Goal: Communication & Community: Answer question/provide support

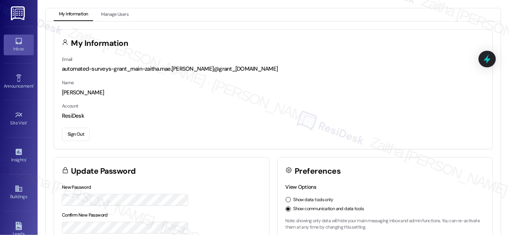
click at [16, 47] on div "Inbox" at bounding box center [19, 49] width 38 height 8
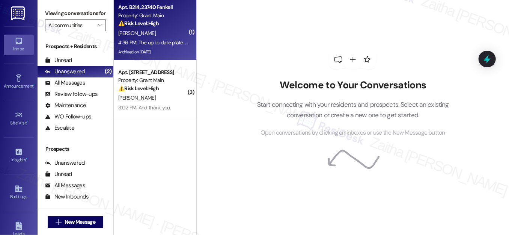
click at [168, 26] on div "⚠️ Risk Level: High The resident is discussing a non-payment notice and a poten…" at bounding box center [152, 24] width 69 height 8
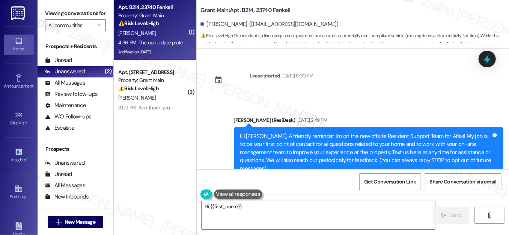
scroll to position [37748, 0]
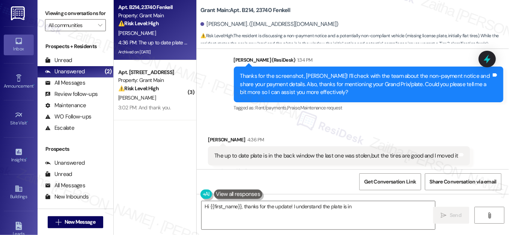
click at [353, 182] on button "Hide Suggestions" at bounding box center [357, 186] width 15 height 8
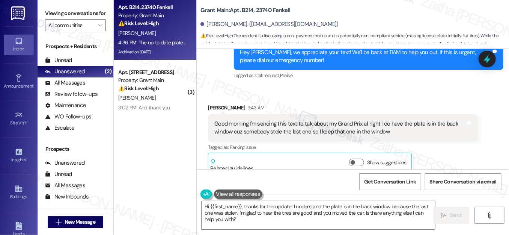
scroll to position [37620, 0]
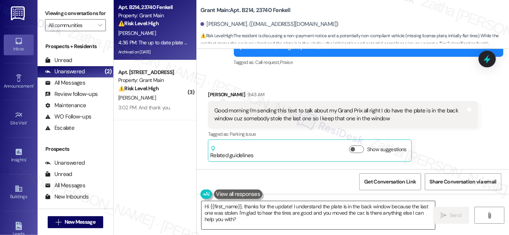
click at [363, 214] on textarea "Hi {{first_name}}, thanks for the update! I understand the plate is in the back…" at bounding box center [318, 215] width 233 height 28
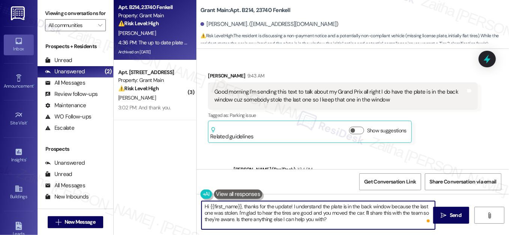
scroll to position [37654, 0]
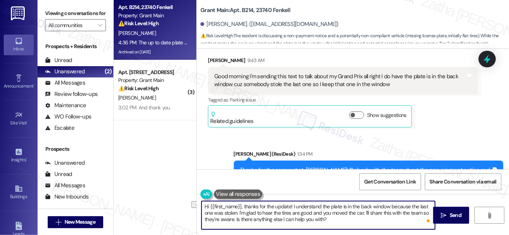
drag, startPoint x: 243, startPoint y: 207, endPoint x: 201, endPoint y: 202, distance: 42.3
click at [202, 202] on textarea "Hi {{first_name}}, thanks for the update! I understand the plate is in the back…" at bounding box center [318, 215] width 233 height 28
drag, startPoint x: 227, startPoint y: 205, endPoint x: 250, endPoint y: 205, distance: 22.9
click at [250, 205] on textarea "Thanks for the update! I understand the plate is in the back window because the…" at bounding box center [318, 215] width 233 height 28
type textarea "Thanks for letting me know! I understand the plate is in the back window becaus…"
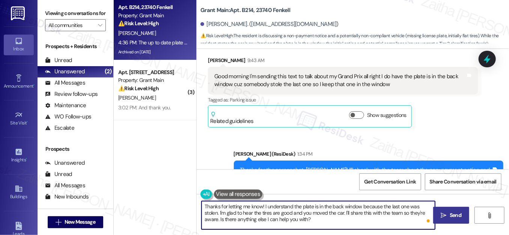
click at [459, 211] on span "Send" at bounding box center [456, 215] width 12 height 8
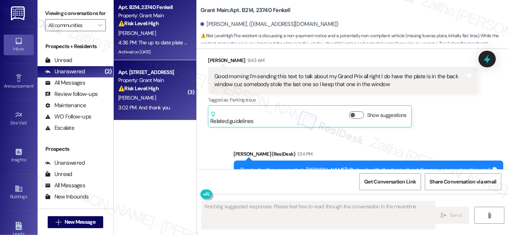
click at [167, 93] on div "[PERSON_NAME]" at bounding box center [152, 97] width 71 height 9
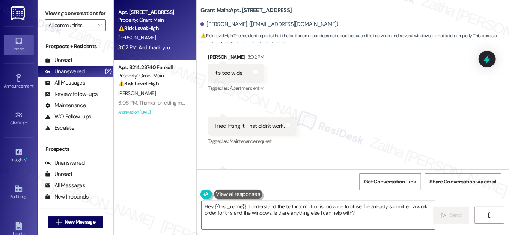
scroll to position [1350, 0]
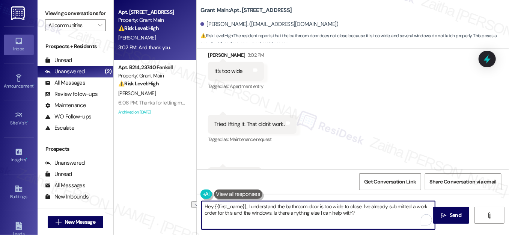
drag, startPoint x: 203, startPoint y: 207, endPoint x: 360, endPoint y: 204, distance: 157.6
click at [360, 204] on textarea "Hey {{first_name}}, I understand the bathroom door is too wide to close. I've a…" at bounding box center [318, 215] width 233 height 28
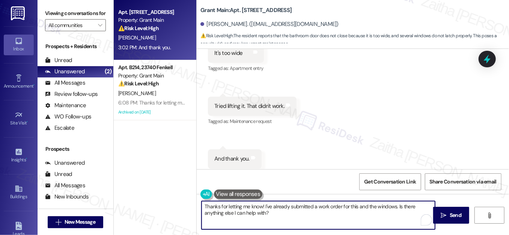
scroll to position [1384, 0]
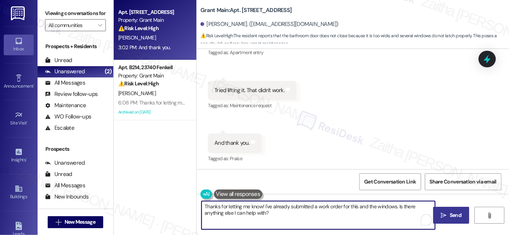
type textarea "Thanks for letting me know! I've already submitted a work order for this and th…"
click at [450, 213] on span "Send" at bounding box center [456, 215] width 12 height 8
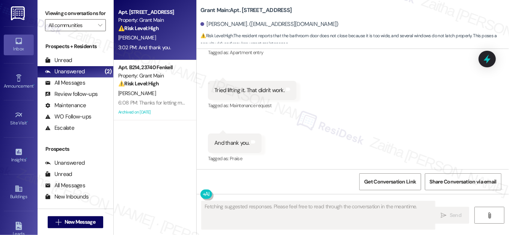
scroll to position [1384, 0]
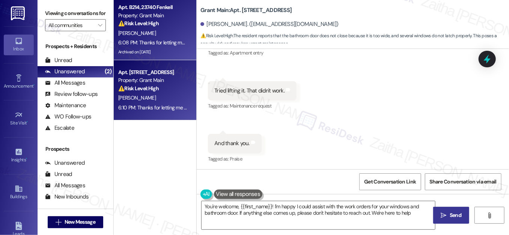
type textarea "You're welcome, {{first_name}}! I'm happy I could assist with the work orders f…"
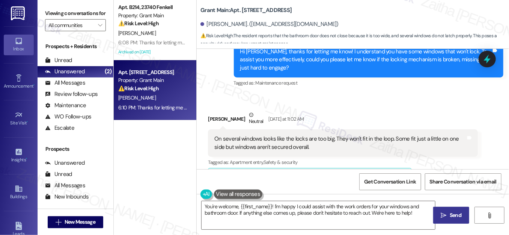
scroll to position [702, 0]
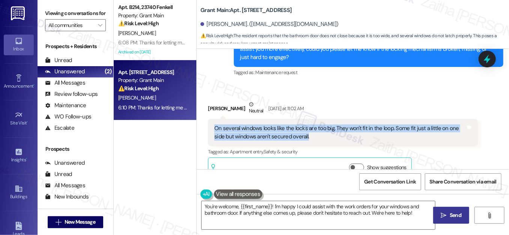
drag, startPoint x: 213, startPoint y: 127, endPoint x: 314, endPoint y: 138, distance: 101.5
click at [314, 138] on div "On several windows looks like the locks are too big. They won't fit in the loop…" at bounding box center [339, 132] width 251 height 16
copy div "On several windows looks like the locks are too big. They won't fit in the loop…"
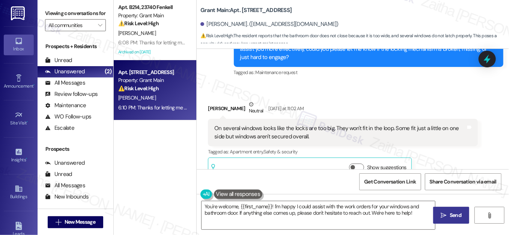
click at [342, 99] on div "Received via SMS [PERSON_NAME] Neutral [DATE] at 11:02 AM On several windows lo…" at bounding box center [342, 140] width 281 height 90
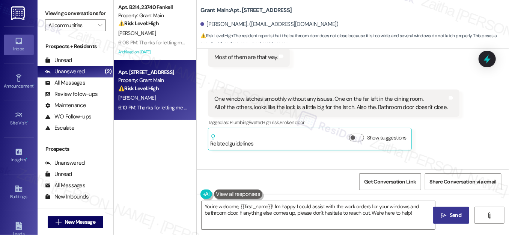
scroll to position [1138, 0]
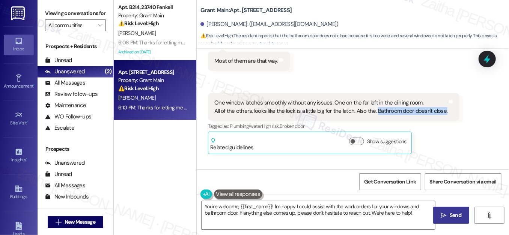
drag, startPoint x: 372, startPoint y: 110, endPoint x: 440, endPoint y: 111, distance: 67.9
click at [440, 111] on div "One window latches smoothly without any issues. One on the far left in the dini…" at bounding box center [330, 107] width 233 height 16
copy div "Bathroom door doesn't close."
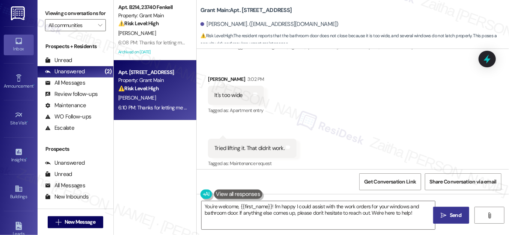
scroll to position [1343, 0]
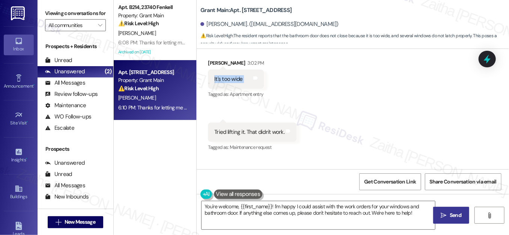
drag, startPoint x: 209, startPoint y: 77, endPoint x: 251, endPoint y: 87, distance: 42.6
click at [251, 87] on div "It's too wide Tags and notes" at bounding box center [236, 78] width 56 height 19
copy div "It's too wide Tags and notes"
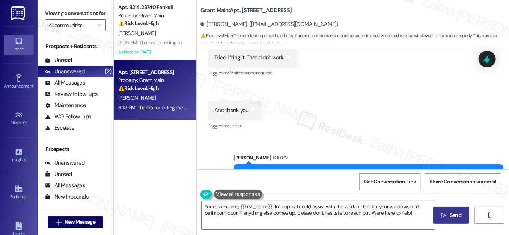
scroll to position [1377, 0]
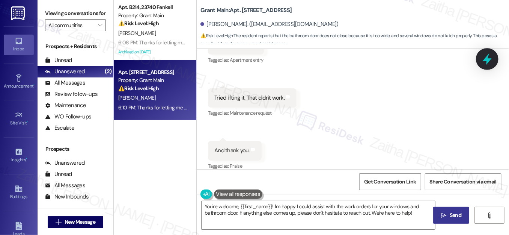
click at [484, 63] on icon at bounding box center [487, 59] width 13 height 13
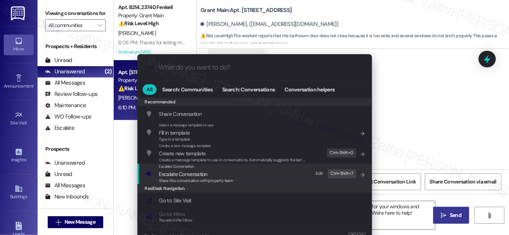
click at [175, 175] on span "Escalate Conversation" at bounding box center [183, 173] width 48 height 7
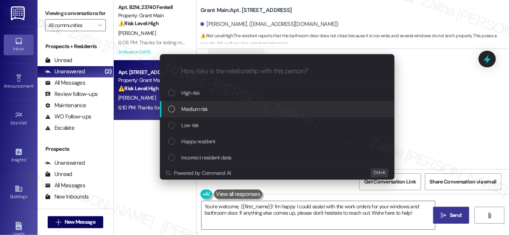
click at [202, 110] on span "Medium risk" at bounding box center [195, 109] width 26 height 8
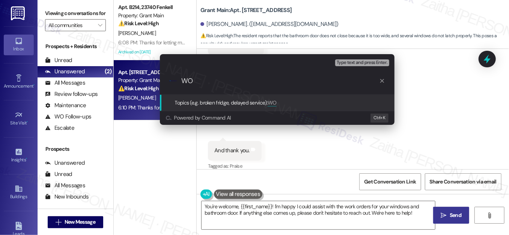
paste input "#48574"
paste input "48575"
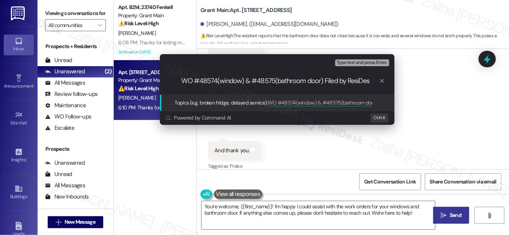
type input "WO #48574(window) & #48575(bathroom door) Filed by ResiDesk"
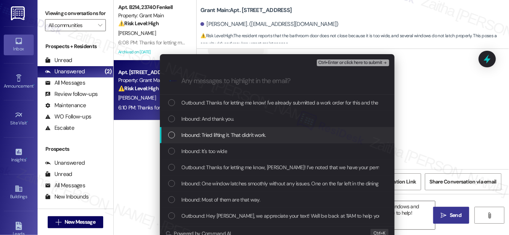
click at [166, 134] on div "Inbound: Tried lifting it. That didn't work." at bounding box center [277, 135] width 235 height 16
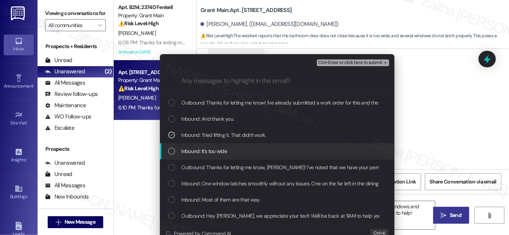
click at [171, 152] on div "List of options" at bounding box center [171, 150] width 7 height 7
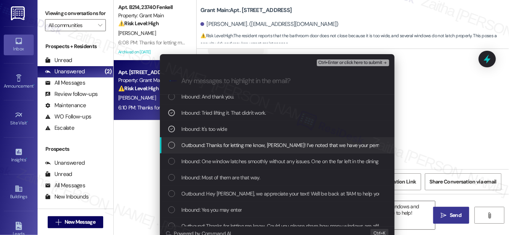
scroll to position [34, 0]
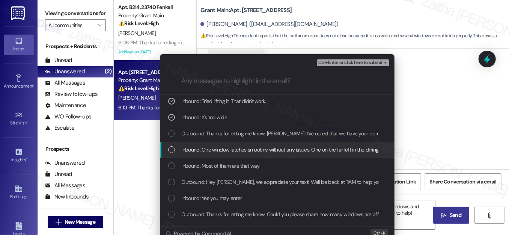
click at [170, 148] on div "List of options" at bounding box center [171, 149] width 7 height 7
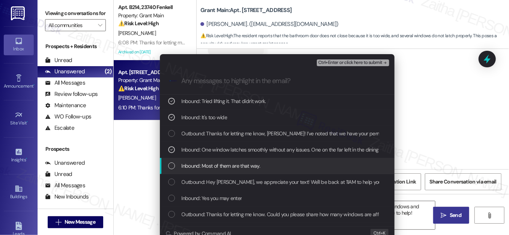
click at [177, 167] on div "Inbound: Most of them are that way." at bounding box center [278, 165] width 220 height 8
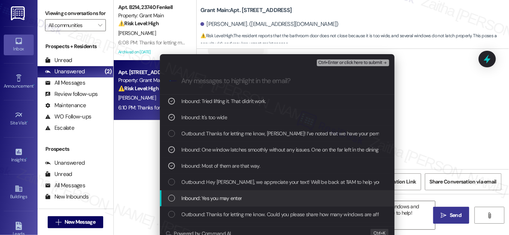
click at [175, 197] on div "Inbound: Yes you may enter" at bounding box center [278, 198] width 220 height 8
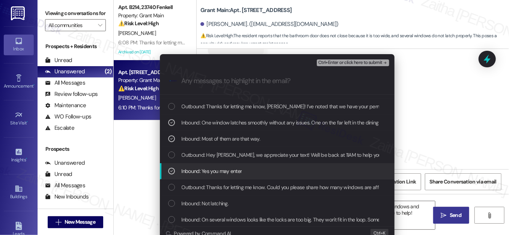
scroll to position [102, 0]
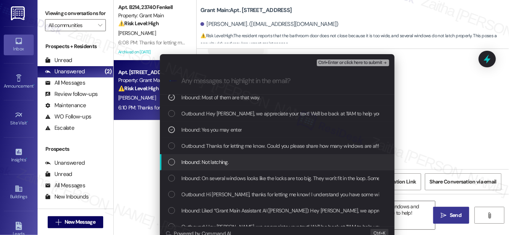
click at [172, 162] on div "List of options" at bounding box center [171, 161] width 7 height 7
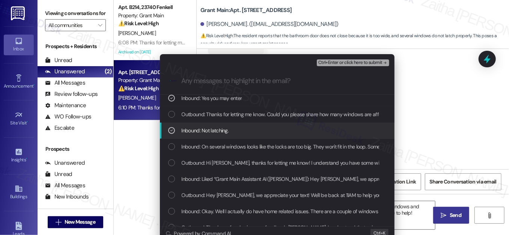
scroll to position [170, 0]
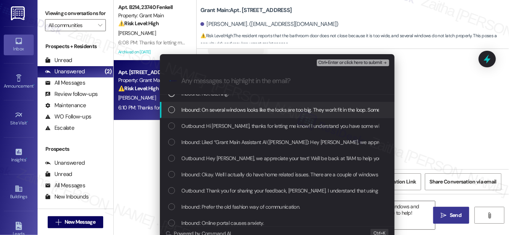
click at [176, 111] on div "Inbound: On several windows looks like the locks are too big. They won't fit in…" at bounding box center [278, 109] width 220 height 8
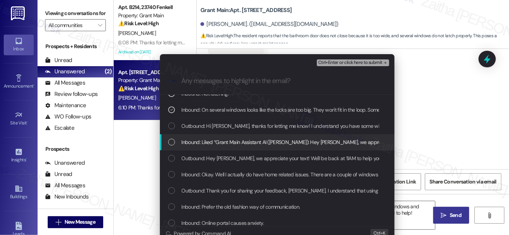
click at [173, 141] on div "Inbound: Liked “Grant Main Assistant AI ([PERSON_NAME]): Hey [PERSON_NAME], we …" at bounding box center [278, 142] width 220 height 8
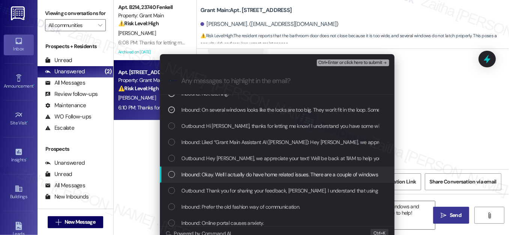
click at [173, 175] on div "List of options" at bounding box center [171, 174] width 7 height 7
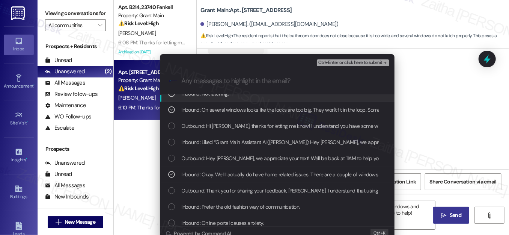
click at [334, 62] on span "Ctrl+Enter or click here to submit" at bounding box center [350, 62] width 64 height 5
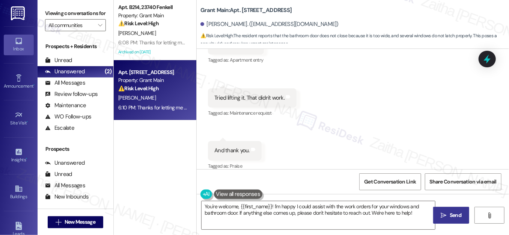
scroll to position [1384, 0]
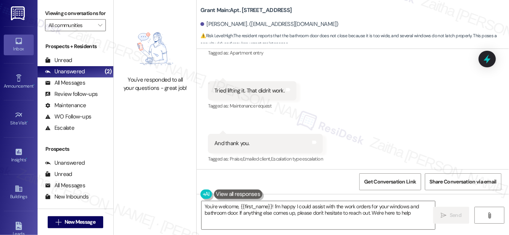
type textarea "You're welcome, {{first_name}}! I'm happy I could assist with the work orders f…"
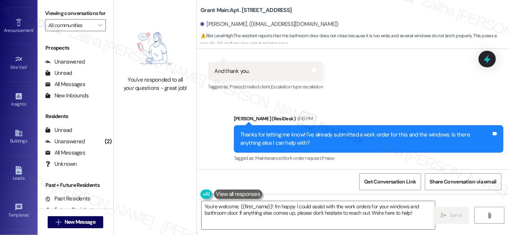
scroll to position [120, 0]
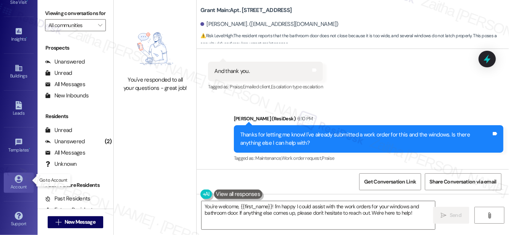
click at [19, 183] on div "Account" at bounding box center [19, 187] width 38 height 8
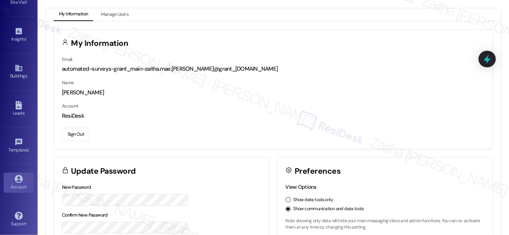
click at [79, 135] on button "Sign Out" at bounding box center [76, 134] width 28 height 13
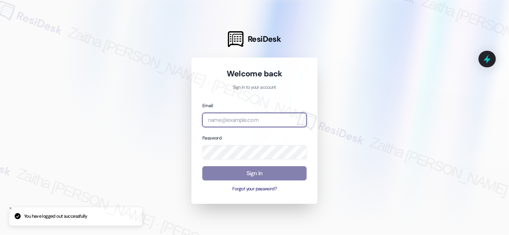
click at [245, 116] on input "email" at bounding box center [254, 120] width 104 height 15
type input "automated-surveys-meridian_management-zaitha.mae.[PERSON_NAME]@meridian_[DOMAIN…"
